Goal: Information Seeking & Learning: Learn about a topic

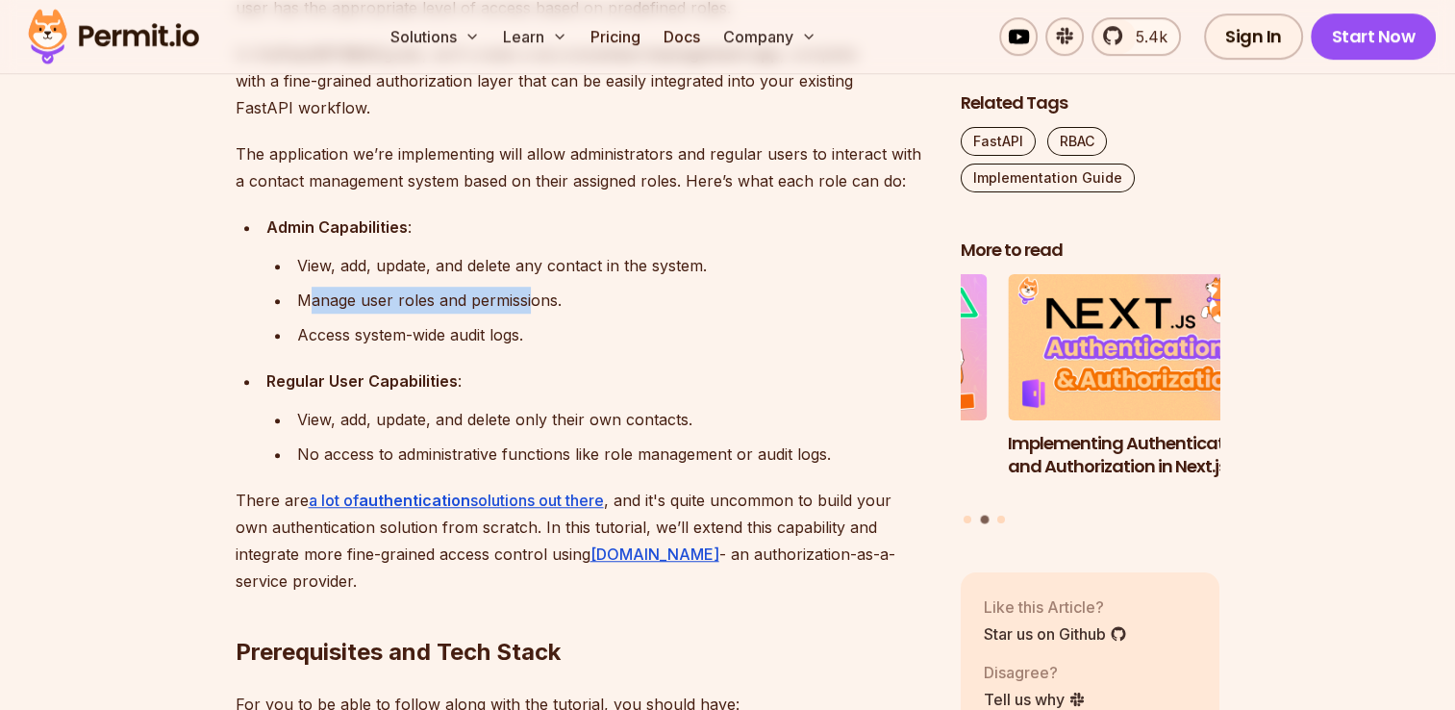
drag, startPoint x: 0, startPoint y: 0, endPoint x: 531, endPoint y: 294, distance: 606.9
click at [531, 294] on div "Manage user roles and permissions." at bounding box center [613, 300] width 633 height 27
drag, startPoint x: 531, startPoint y: 294, endPoint x: 370, endPoint y: 329, distance: 164.3
click at [370, 329] on div "Access system-wide audit logs." at bounding box center [613, 334] width 633 height 27
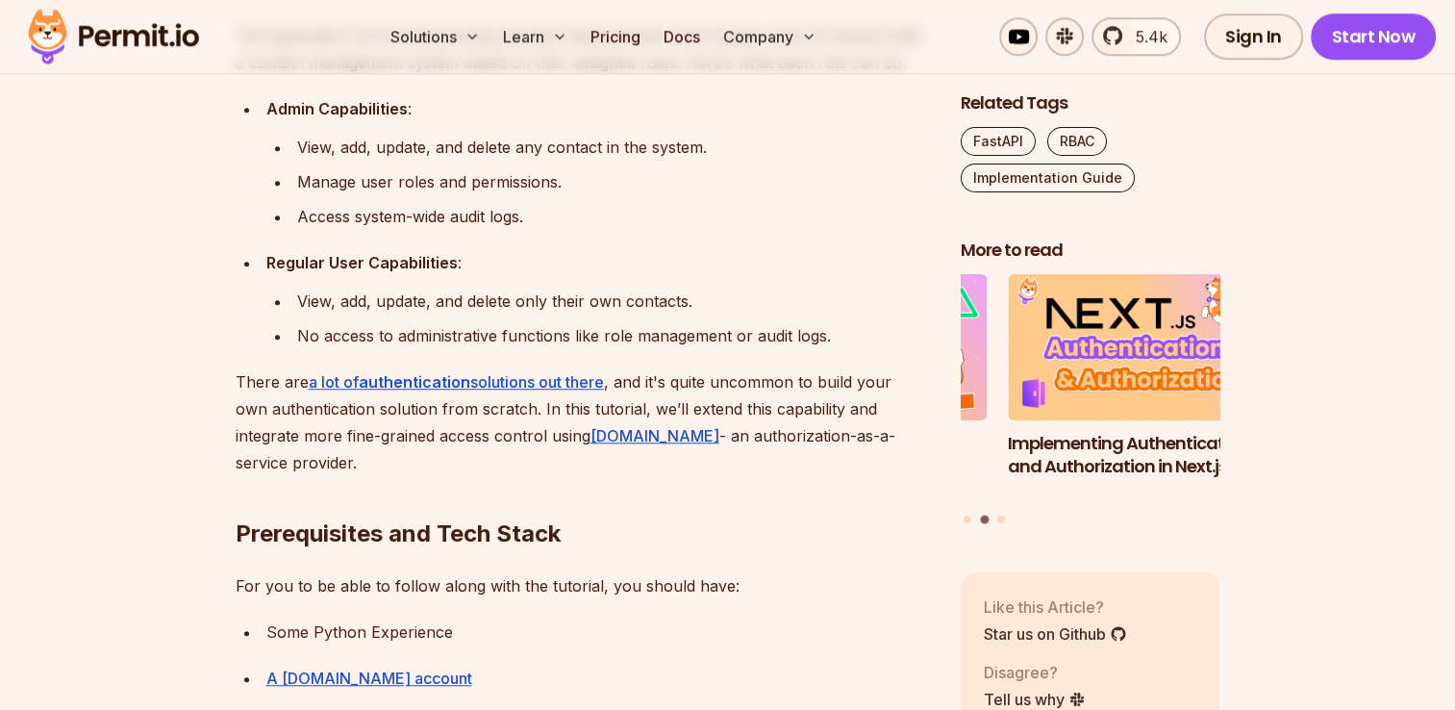
scroll to position [1367, 0]
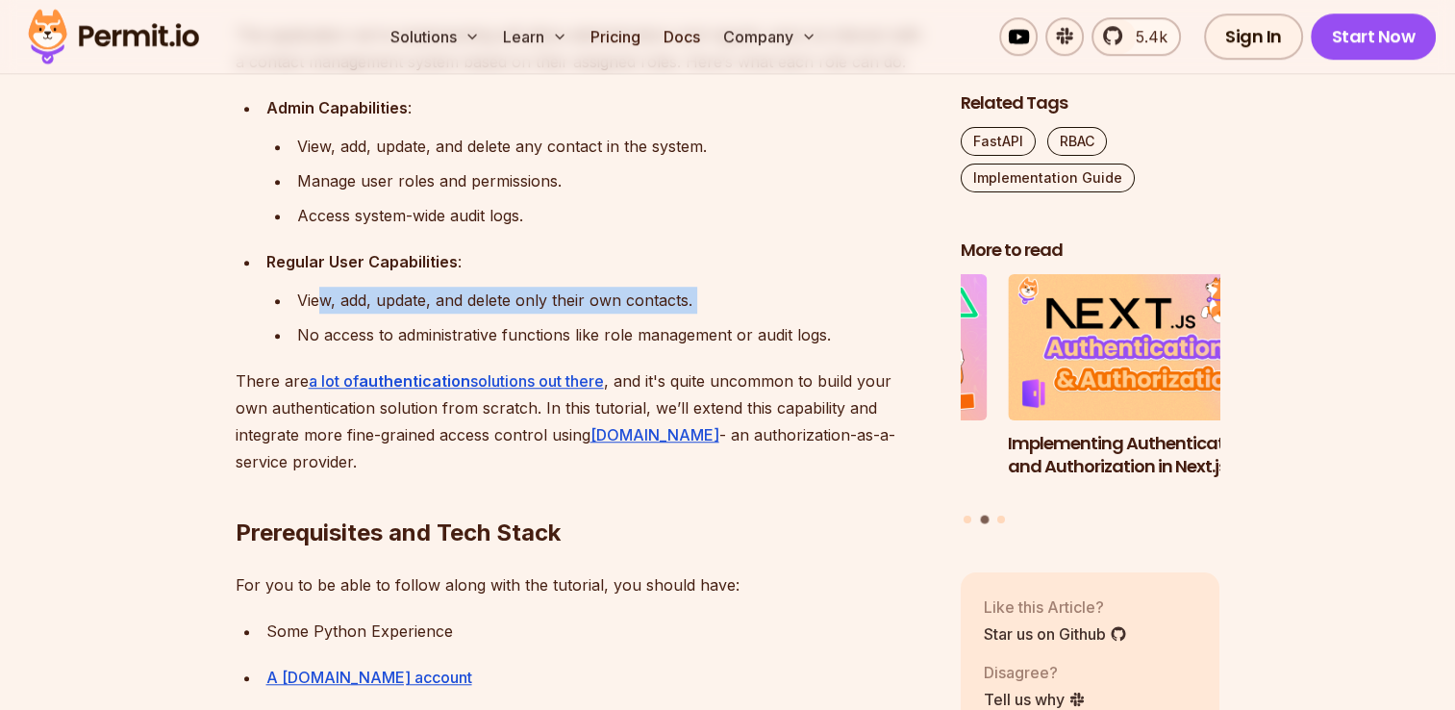
drag, startPoint x: 315, startPoint y: 308, endPoint x: 660, endPoint y: 313, distance: 344.3
click at [660, 313] on ul "View, add, update, and delete only their own contacts. No access to administrat…" at bounding box center [598, 318] width 664 height 62
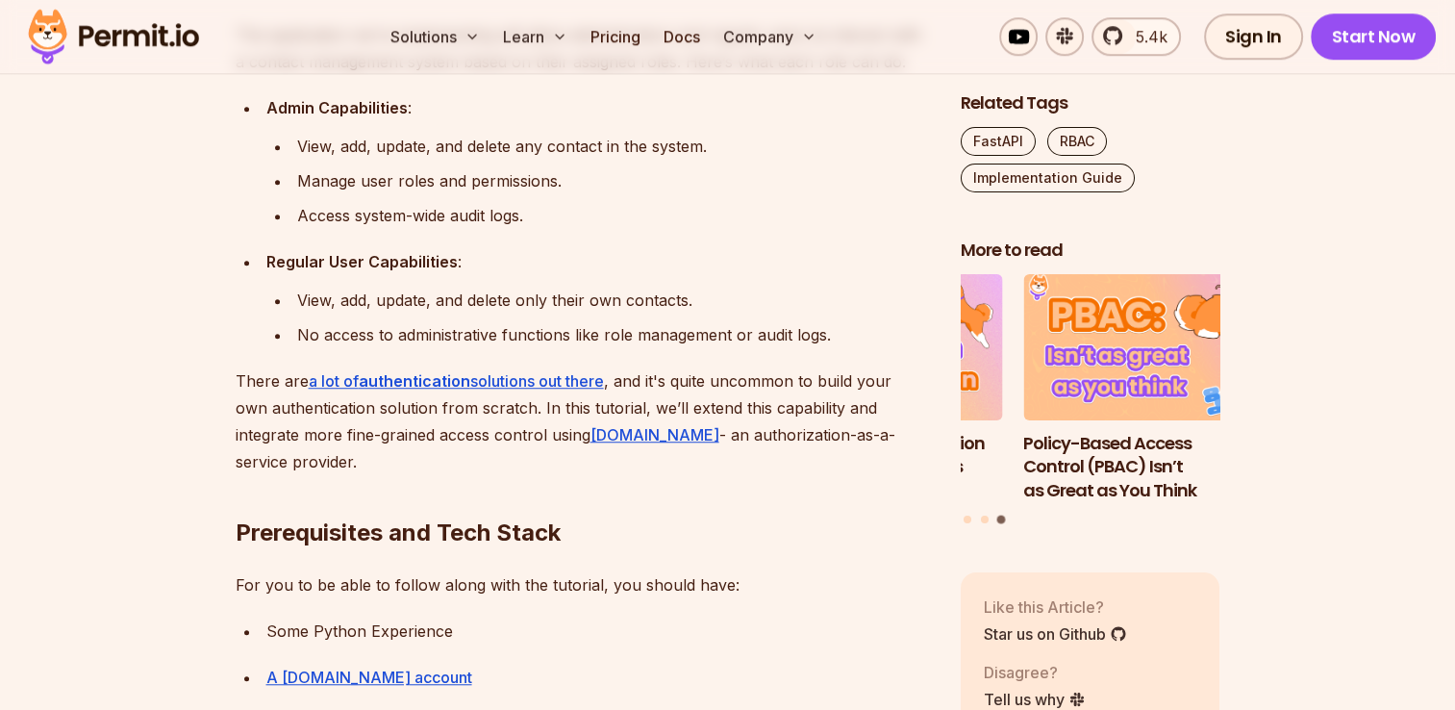
click at [271, 262] on strong "Regular User Capabilities" at bounding box center [361, 261] width 191 height 19
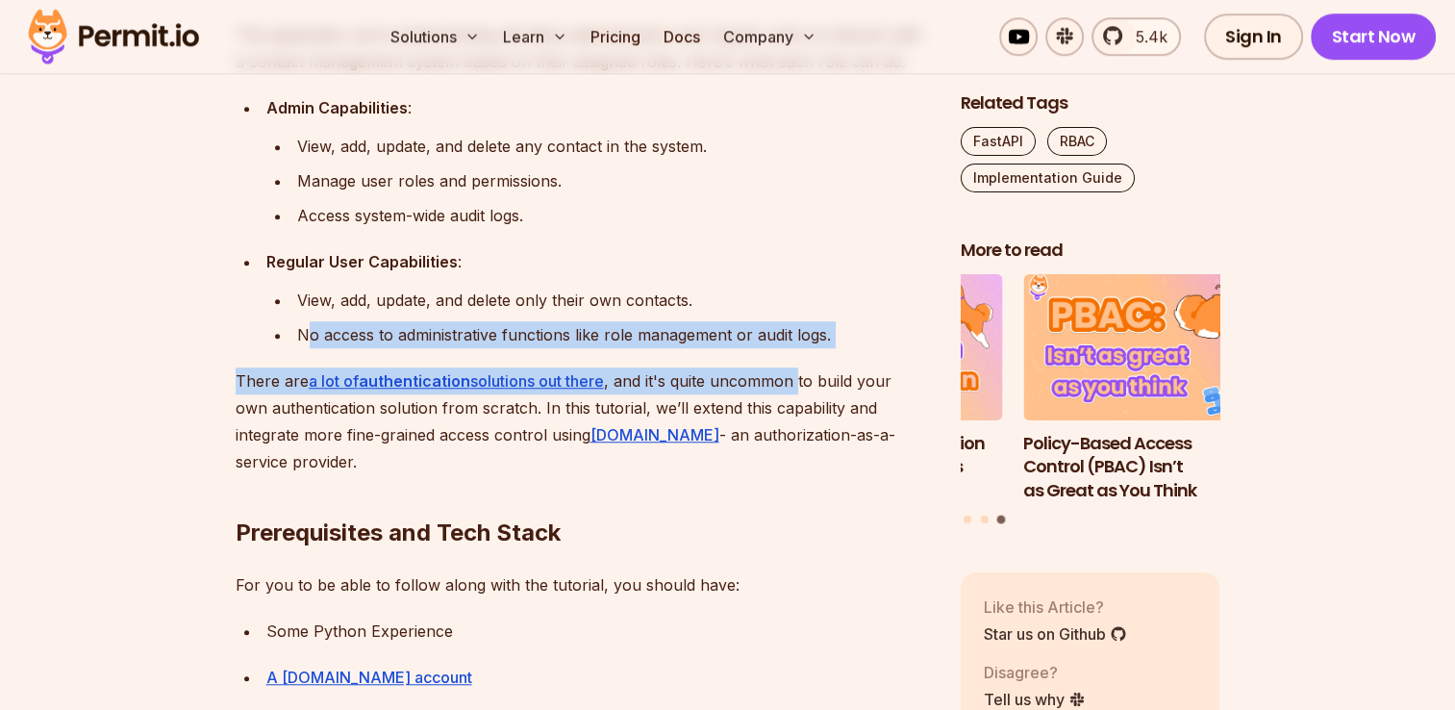
drag, startPoint x: 303, startPoint y: 333, endPoint x: 805, endPoint y: 351, distance: 502.3
click at [398, 333] on div "No access to administrative functions like role management or audit logs." at bounding box center [613, 334] width 633 height 27
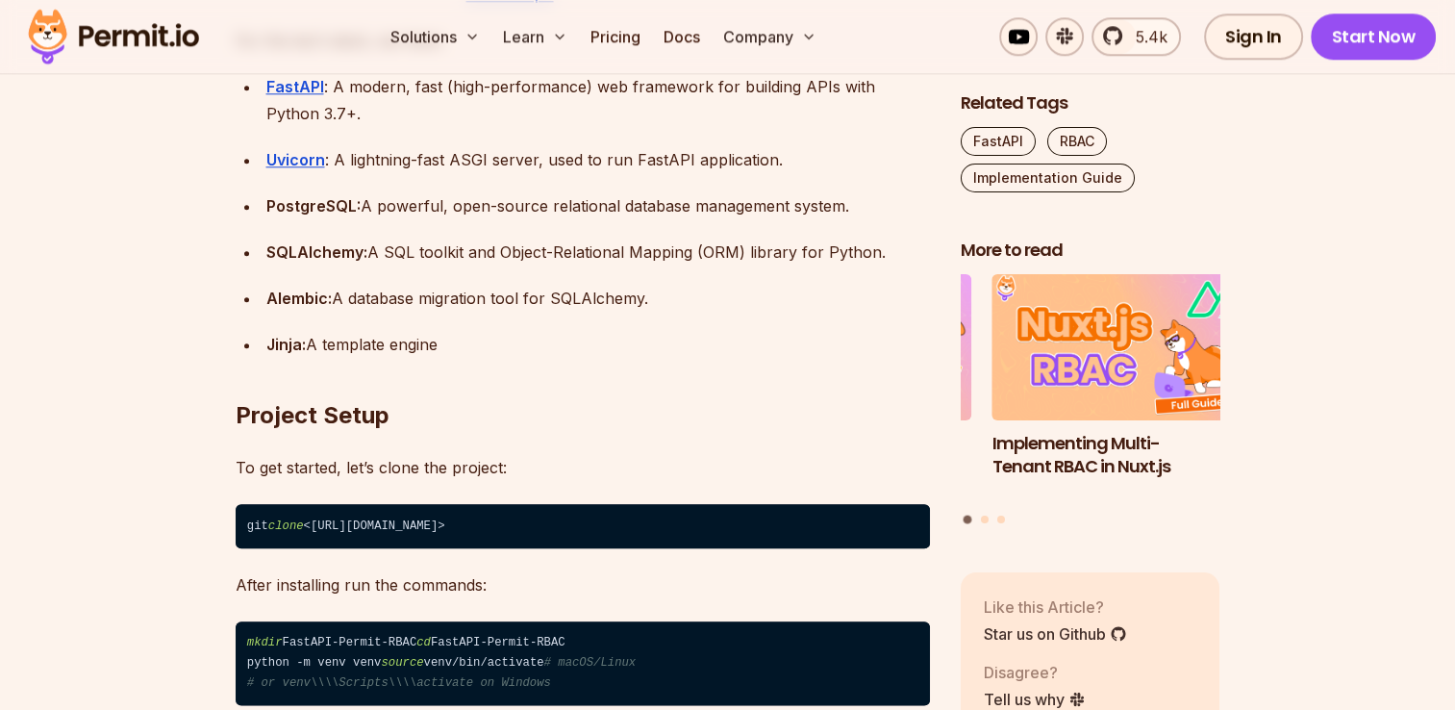
scroll to position [2098, 0]
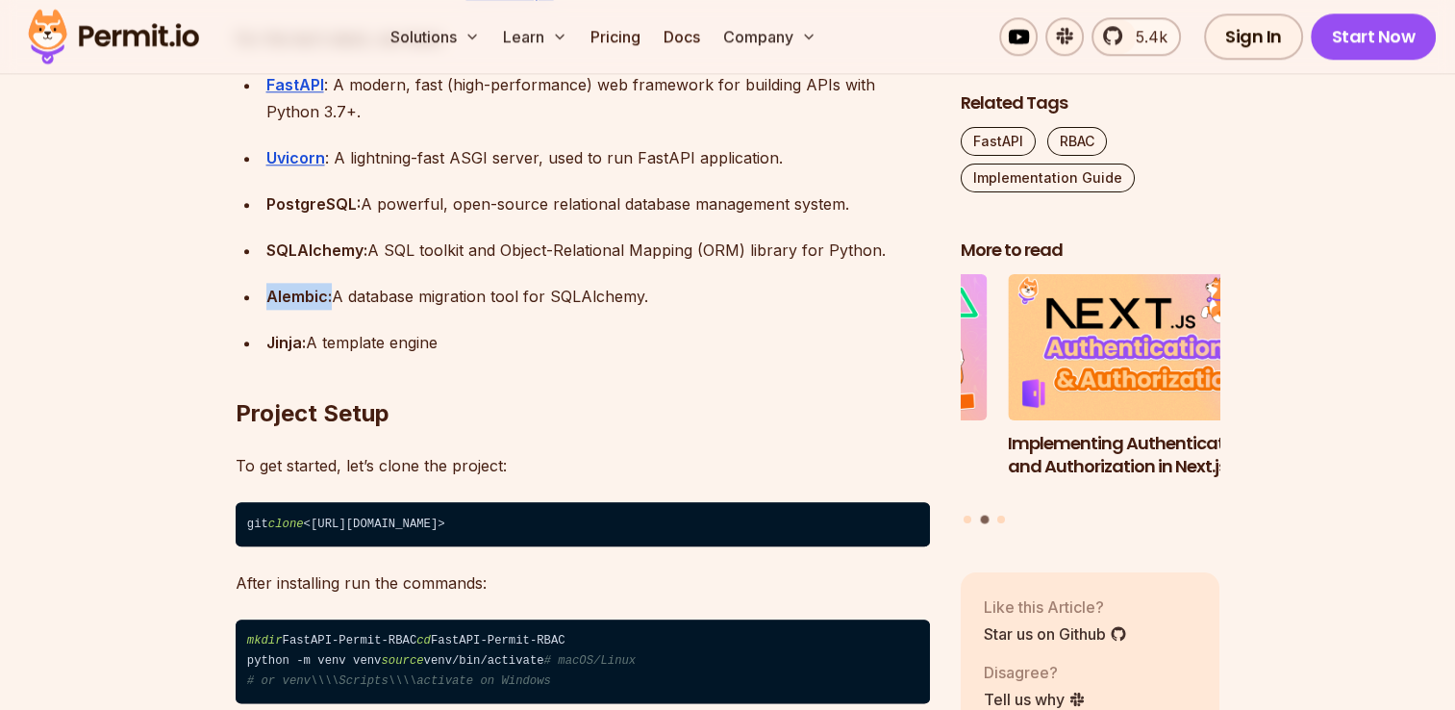
drag, startPoint x: 264, startPoint y: 300, endPoint x: 331, endPoint y: 296, distance: 66.5
click at [331, 296] on li "Alembic: A database migration tool for SQLAlchemy." at bounding box center [595, 296] width 669 height 27
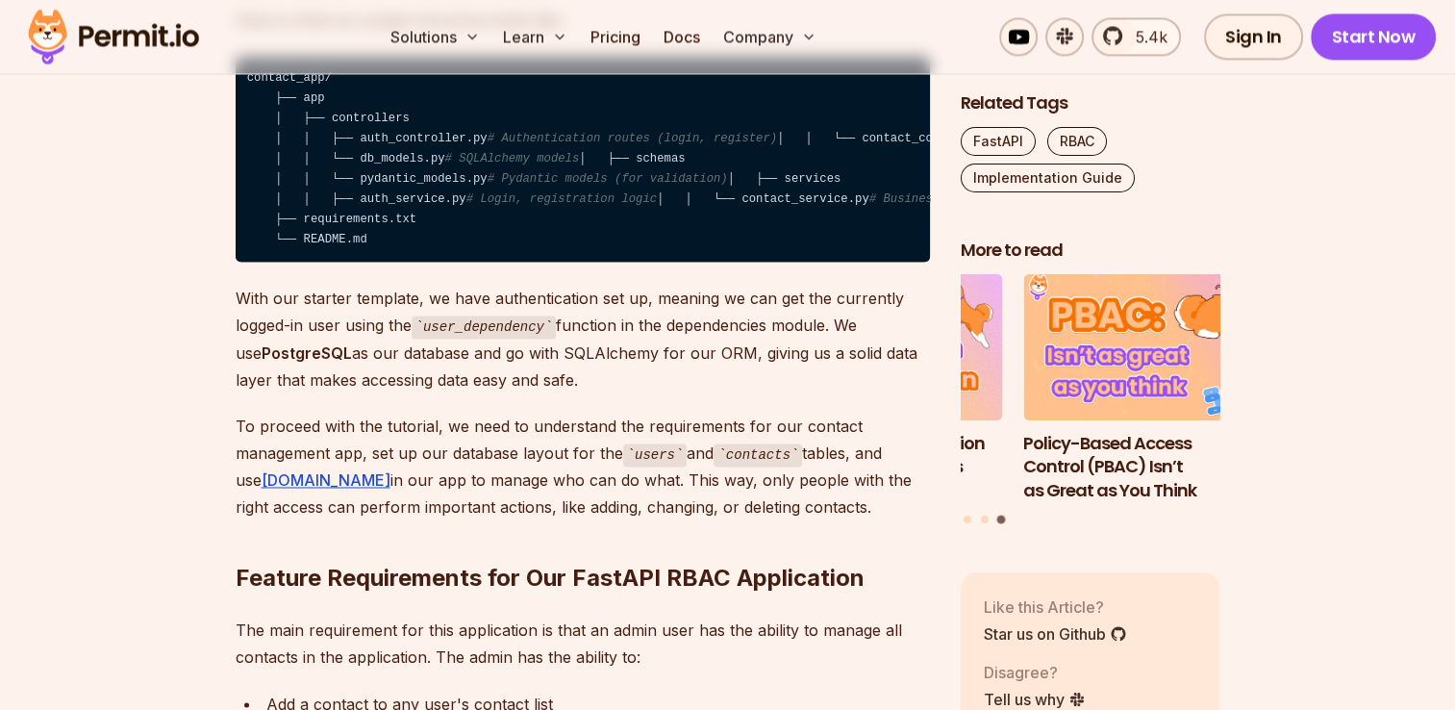
scroll to position [2936, 0]
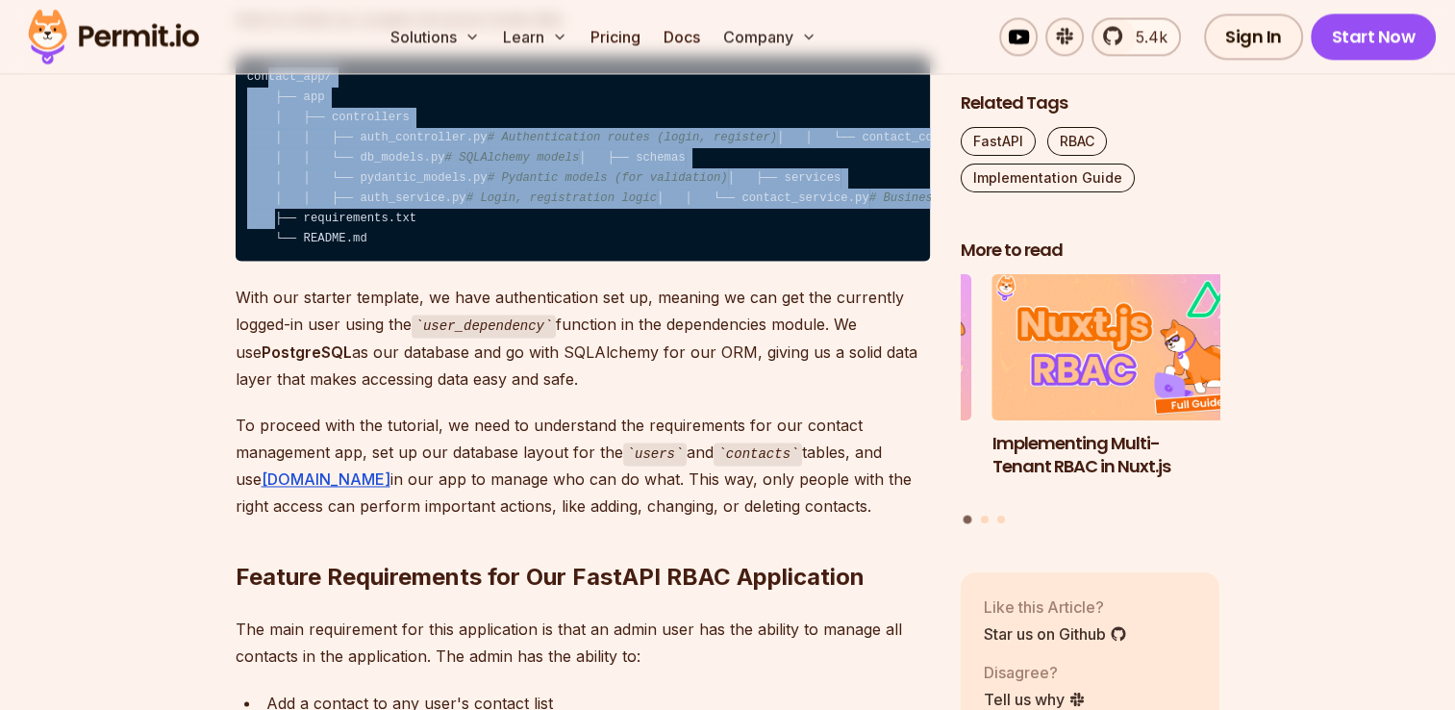
drag, startPoint x: 263, startPoint y: 115, endPoint x: 377, endPoint y: 371, distance: 279.8
click at [377, 262] on code "contact_app/ ├── app │ ├── controllers │ │ ├── auth_controller.py # Authenticat…" at bounding box center [583, 159] width 694 height 206
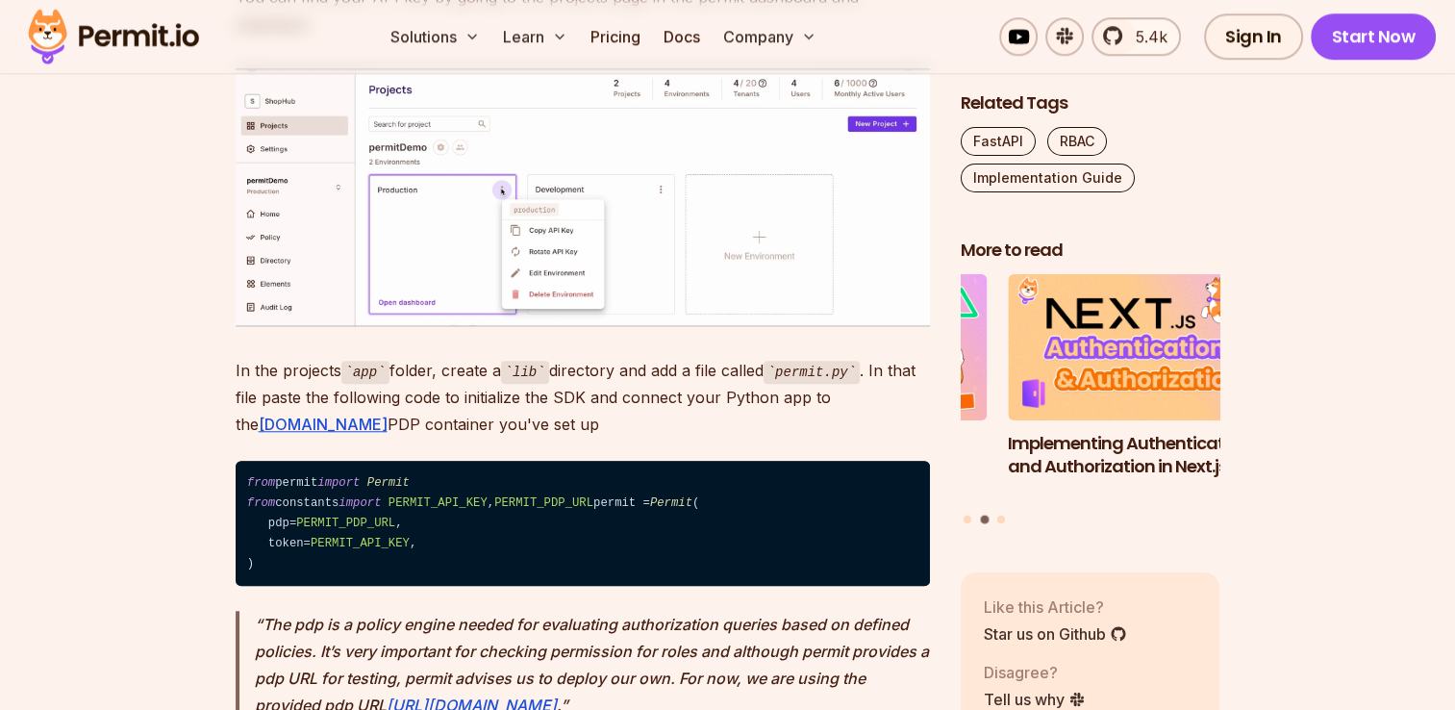
scroll to position [8956, 0]
